Goal: Find specific page/section: Find specific page/section

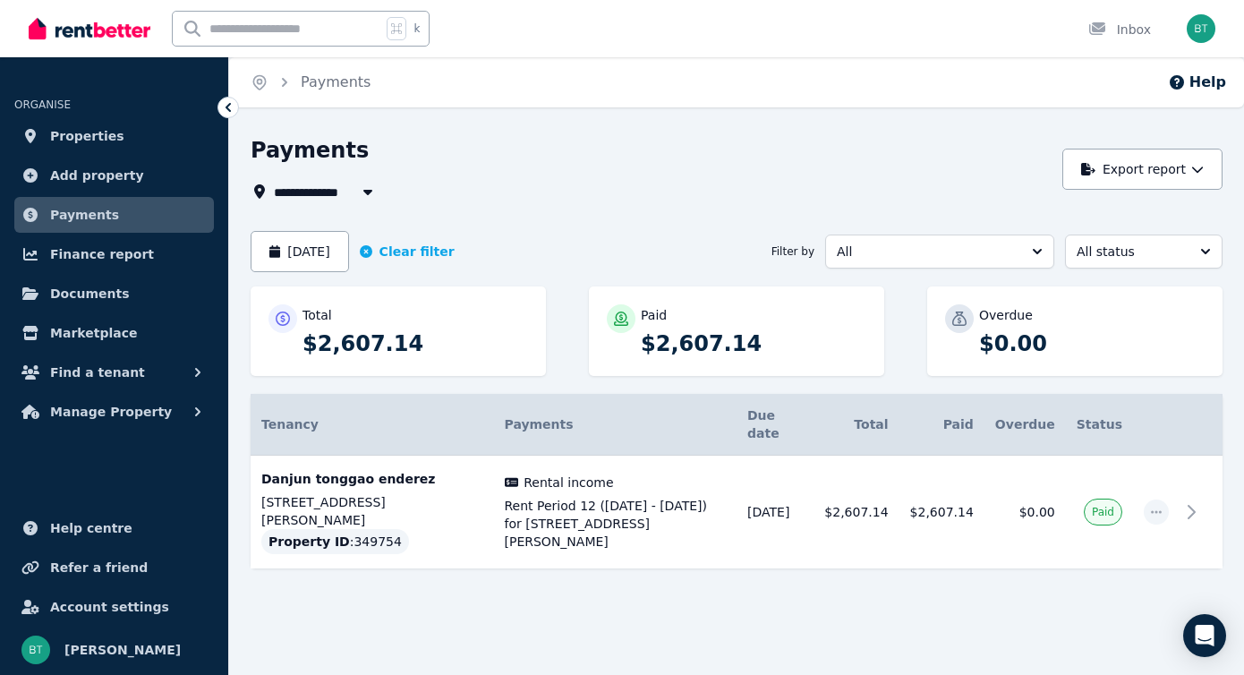
click at [82, 208] on span "Payments" at bounding box center [84, 214] width 69 height 21
